Goal: Task Accomplishment & Management: Complete application form

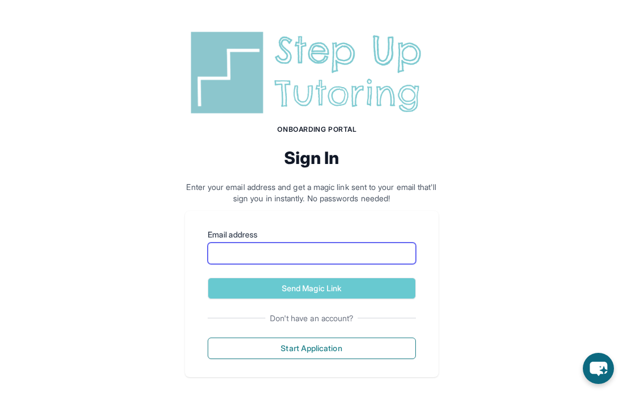
click at [227, 251] on input "Email address" at bounding box center [312, 254] width 208 height 22
type input "*"
click at [239, 256] on input "Email address" at bounding box center [312, 254] width 208 height 22
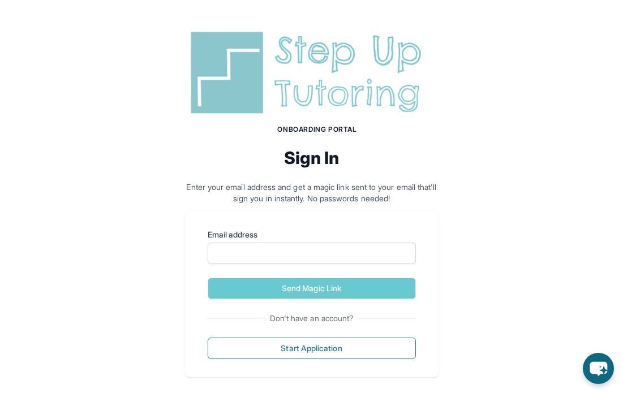
click at [101, 272] on div "Onboarding Portal Sign In Enter your email address and get a magic link sent to…" at bounding box center [311, 202] width 623 height 405
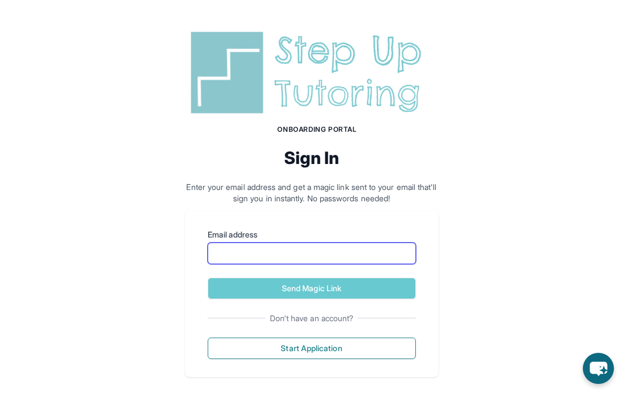
click at [224, 254] on input "Email address" at bounding box center [312, 254] width 208 height 22
type input "*"
type input "**********"
click at [208, 278] on button "Send Magic Link" at bounding box center [312, 289] width 208 height 22
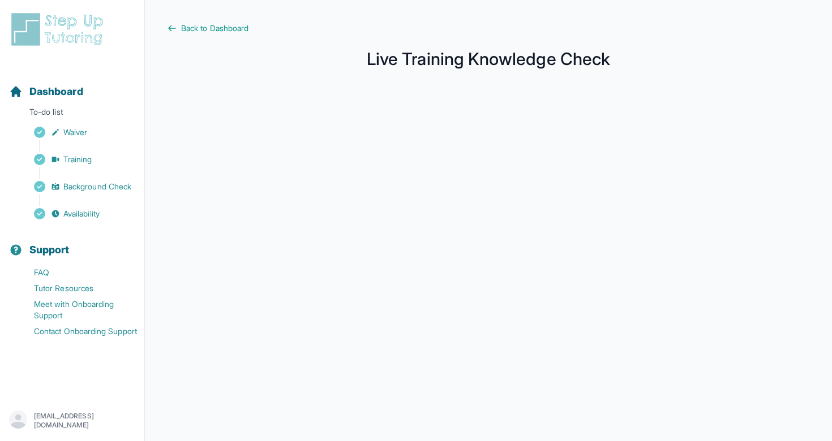
scroll to position [54, 0]
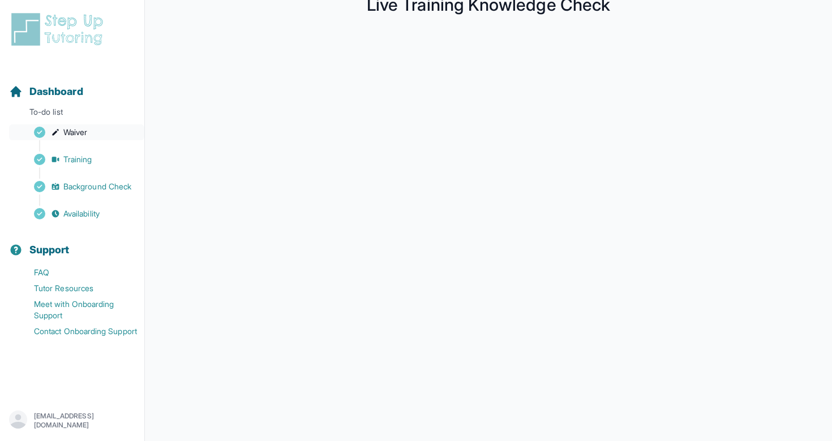
click at [95, 134] on link "Waiver" at bounding box center [76, 133] width 135 height 16
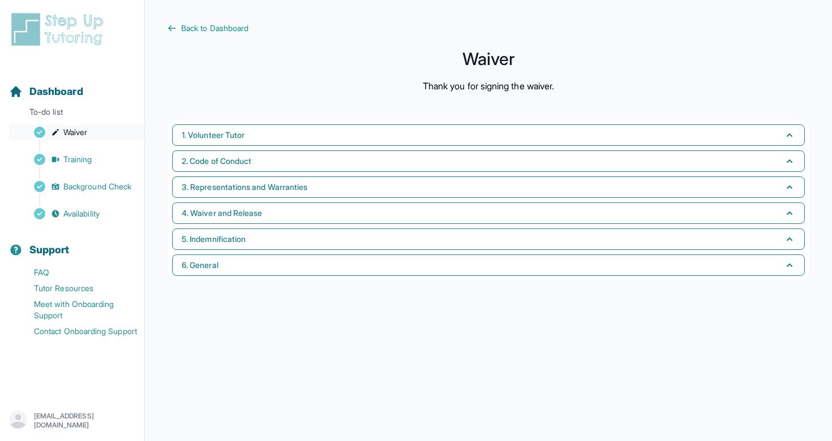
click at [65, 131] on span "Waiver" at bounding box center [75, 132] width 24 height 11
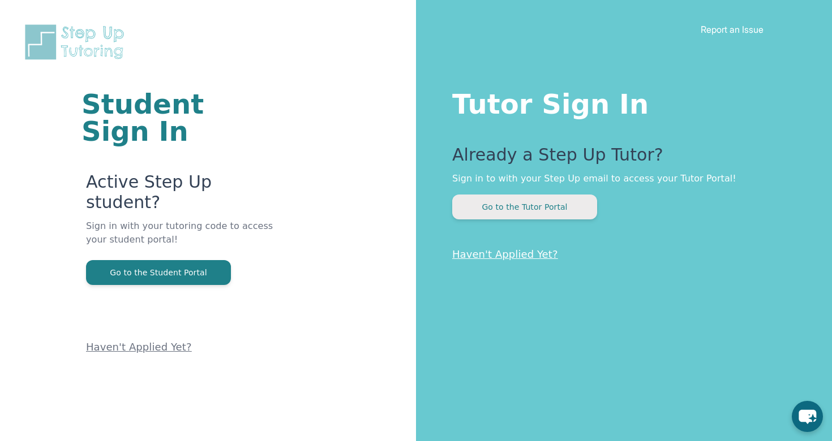
click at [512, 212] on button "Go to the Tutor Portal" at bounding box center [524, 207] width 145 height 25
